Goal: Register for event/course

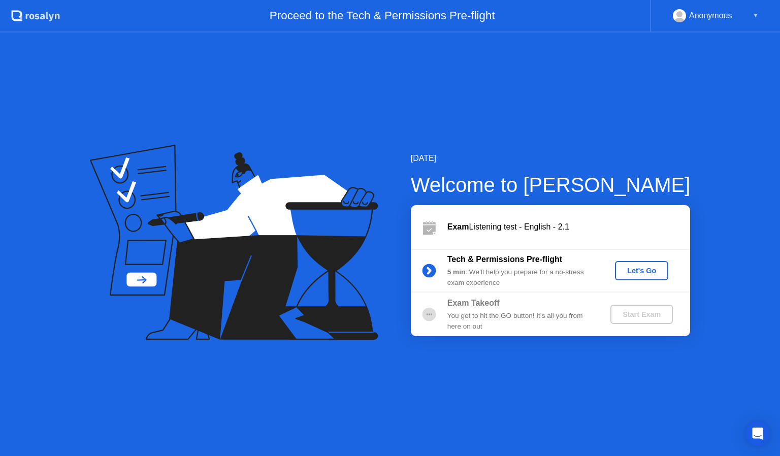
click at [634, 267] on div "Let's Go" at bounding box center [641, 271] width 45 height 8
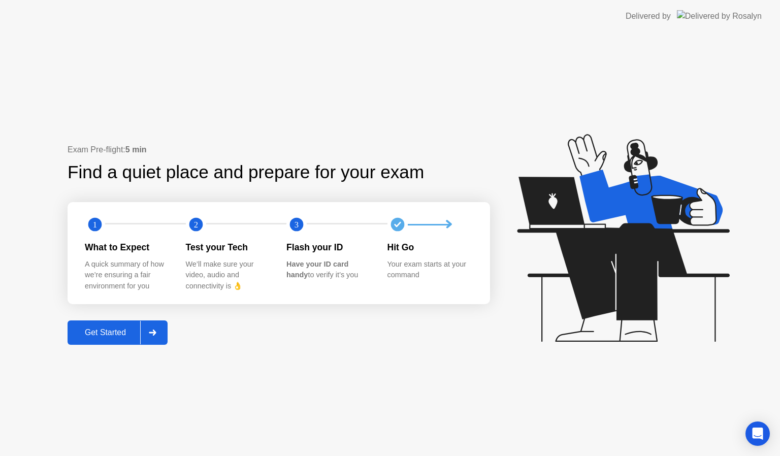
click at [105, 325] on button "Get Started" at bounding box center [118, 332] width 100 height 24
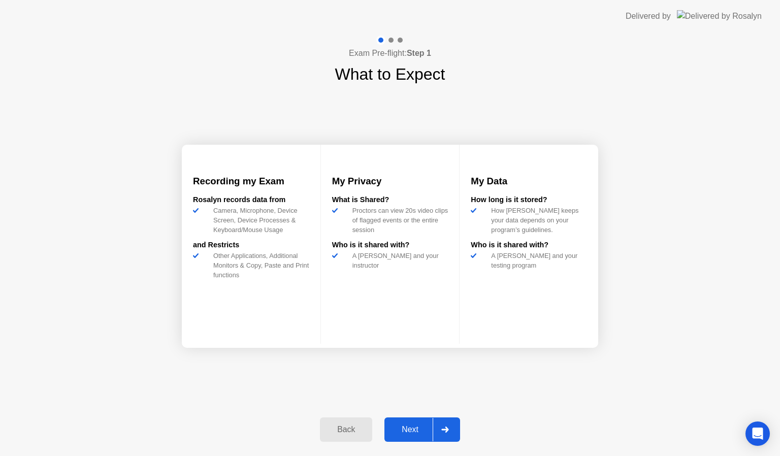
click at [402, 432] on div "Next" at bounding box center [409, 429] width 45 height 9
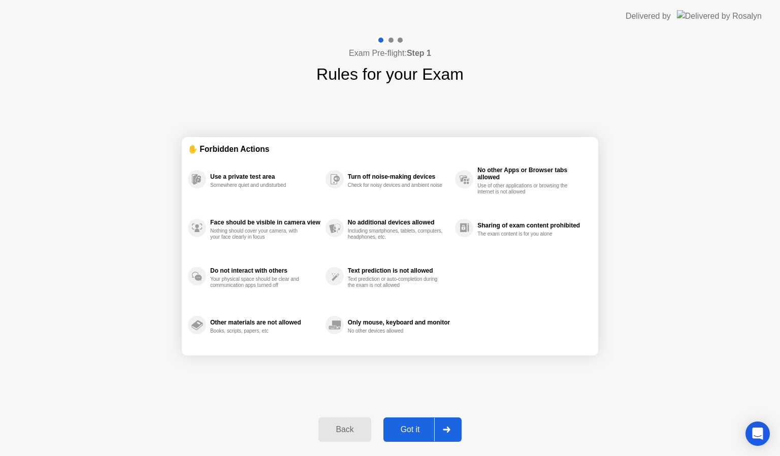
click at [398, 431] on div "Got it" at bounding box center [410, 429] width 48 height 9
select select "**********"
select select "*******"
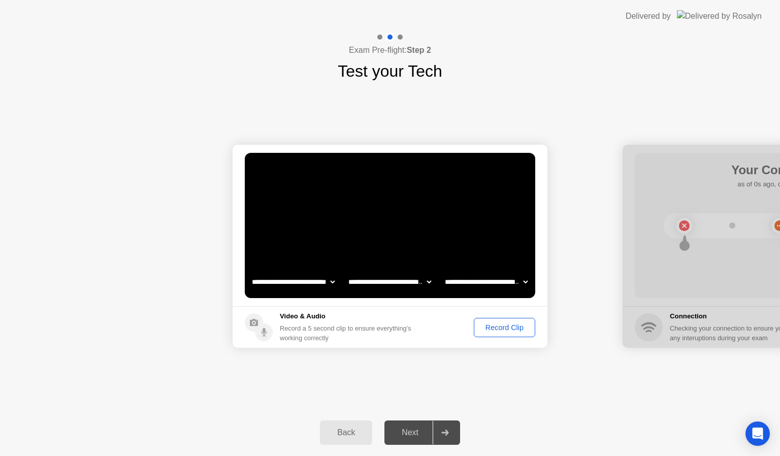
click at [505, 329] on div "Record Clip" at bounding box center [504, 327] width 54 height 8
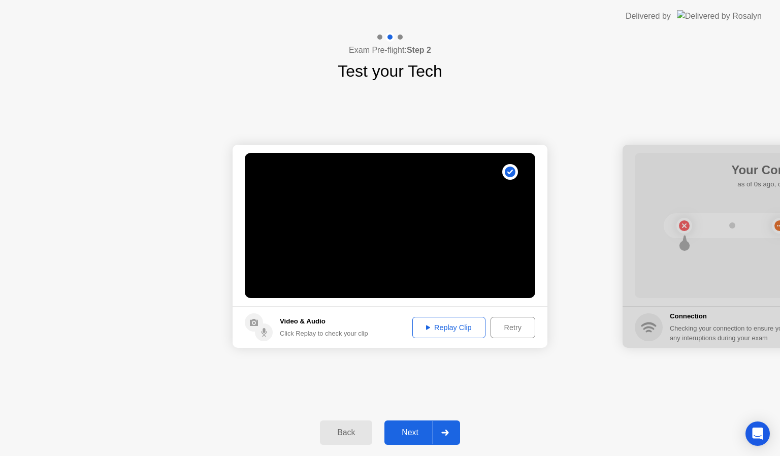
click at [412, 428] on div "Next" at bounding box center [409, 432] width 45 height 9
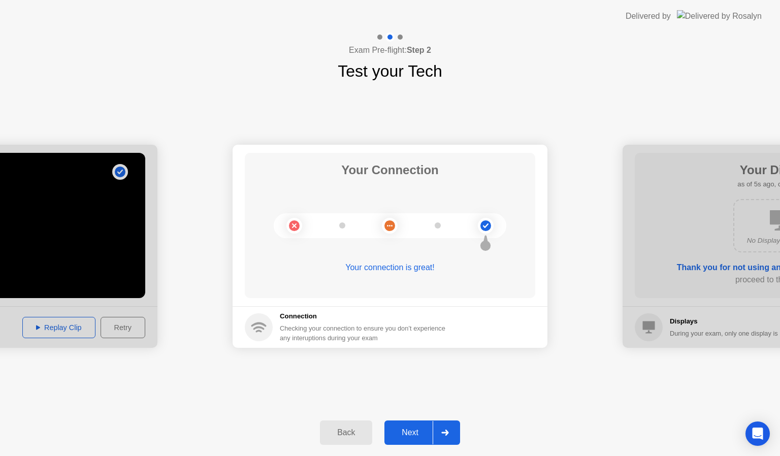
click at [415, 436] on div "Next" at bounding box center [409, 432] width 45 height 9
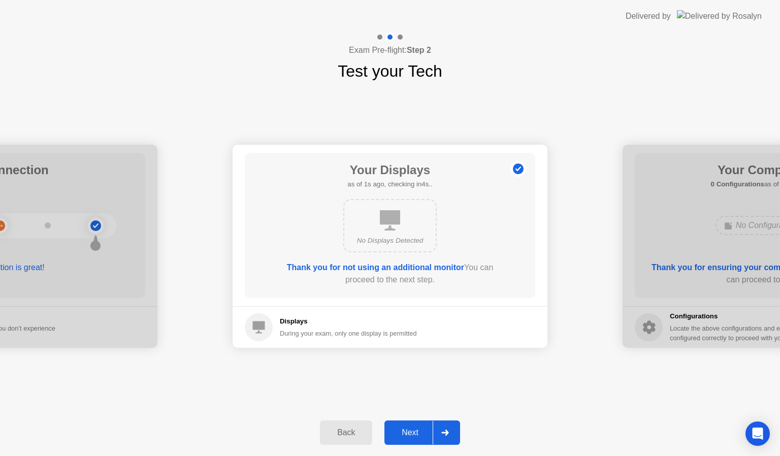
click at [415, 436] on div "Next" at bounding box center [409, 432] width 45 height 9
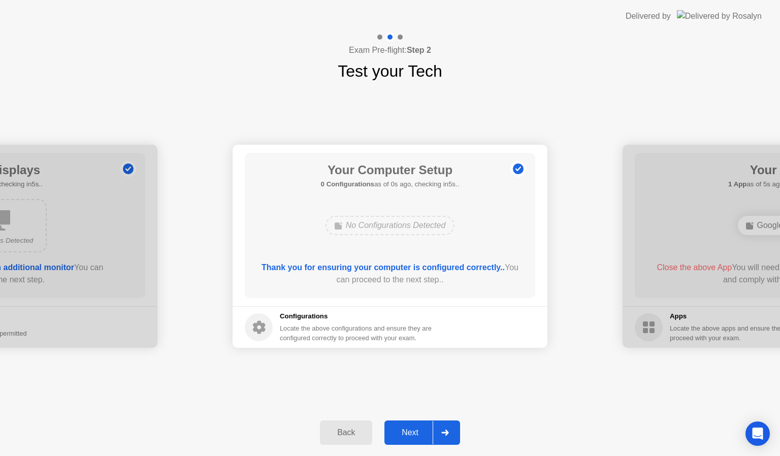
click at [415, 436] on div "Next" at bounding box center [409, 432] width 45 height 9
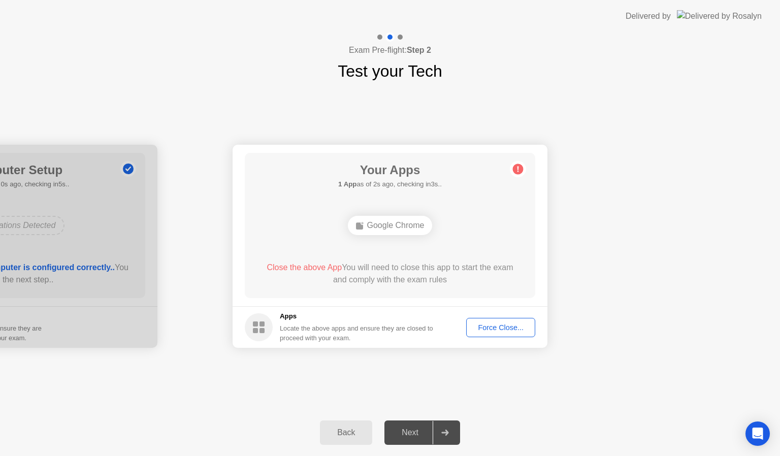
click at [510, 325] on div "Force Close..." at bounding box center [501, 327] width 62 height 8
click at [493, 326] on div "Force Close..." at bounding box center [501, 327] width 62 height 8
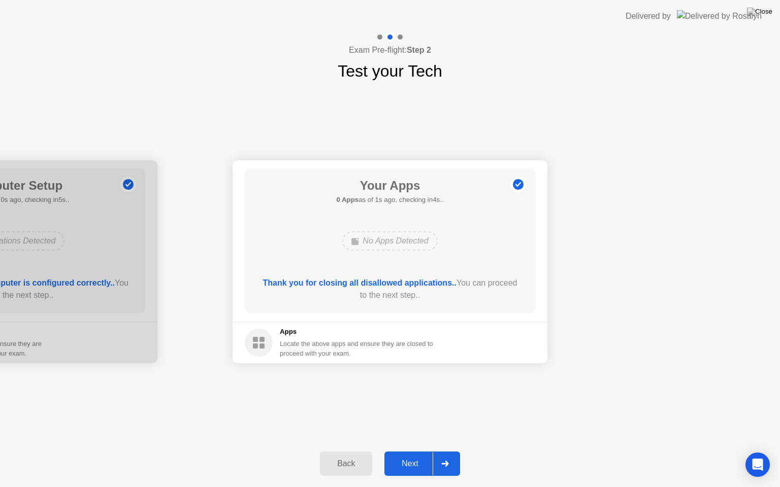
click at [421, 455] on div "Next" at bounding box center [409, 464] width 45 height 9
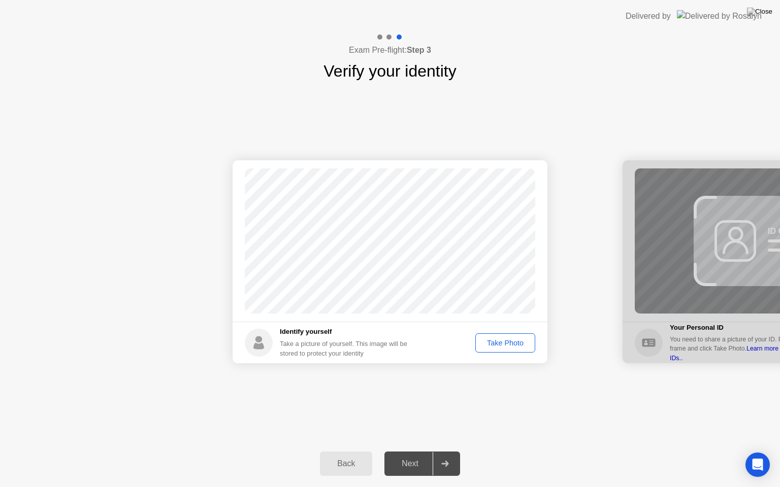
click at [492, 341] on div "Take Photo" at bounding box center [505, 343] width 53 height 8
click at [406, 455] on button "Next" at bounding box center [422, 464] width 76 height 24
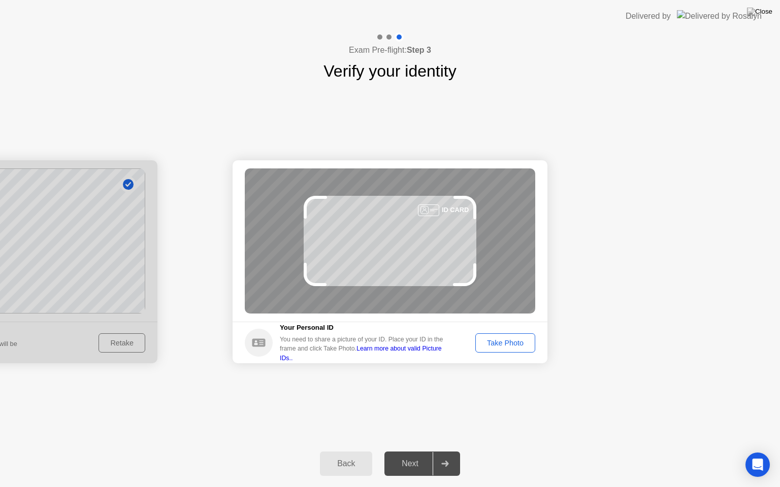
click at [512, 347] on div "Take Photo" at bounding box center [505, 343] width 53 height 8
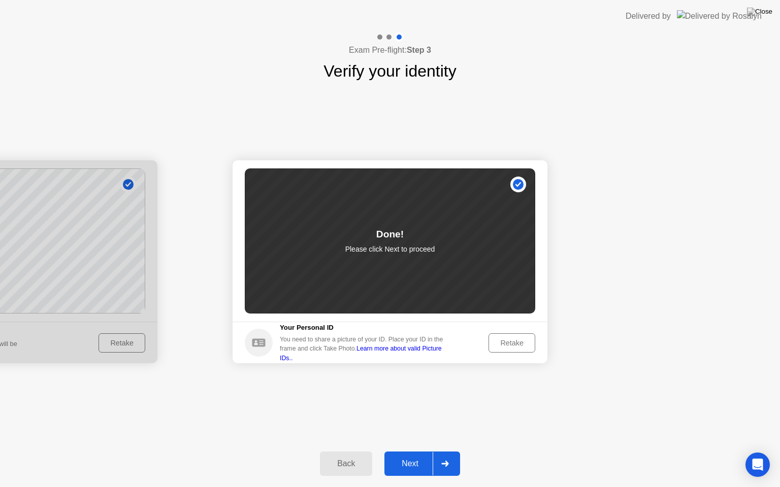
click at [404, 455] on div "Next" at bounding box center [409, 464] width 45 height 9
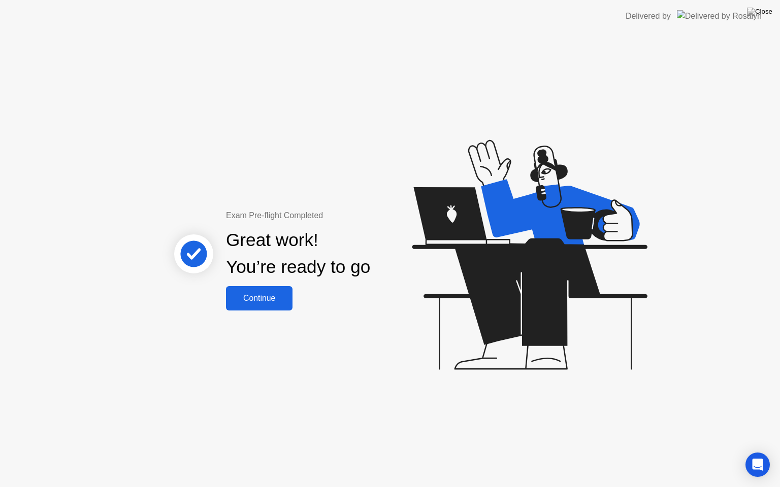
click at [252, 294] on div "Continue" at bounding box center [259, 298] width 60 height 9
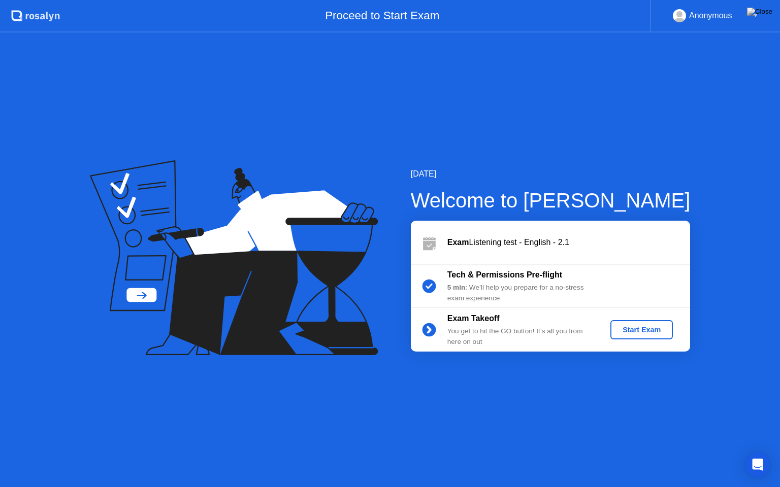
click at [648, 329] on div "Start Exam" at bounding box center [641, 330] width 54 height 8
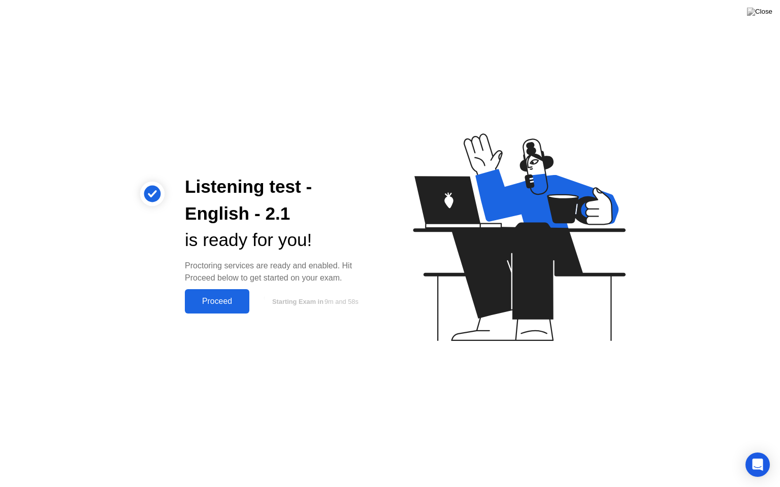
click at [234, 297] on div "Proceed" at bounding box center [217, 301] width 58 height 9
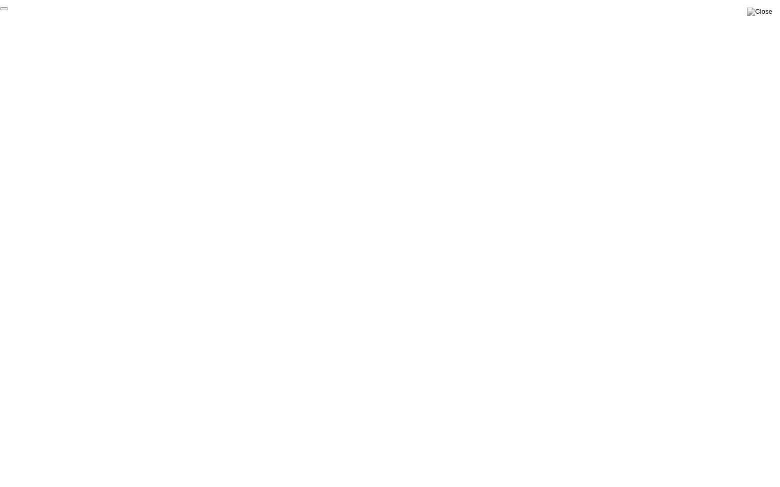
click div "End Proctoring Session"
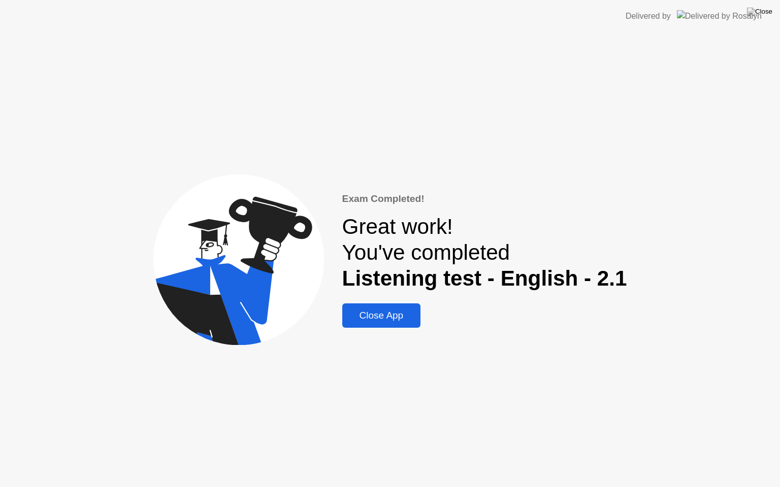
click at [390, 319] on div "Close App" at bounding box center [381, 315] width 73 height 11
